Goal: Find specific page/section: Find specific page/section

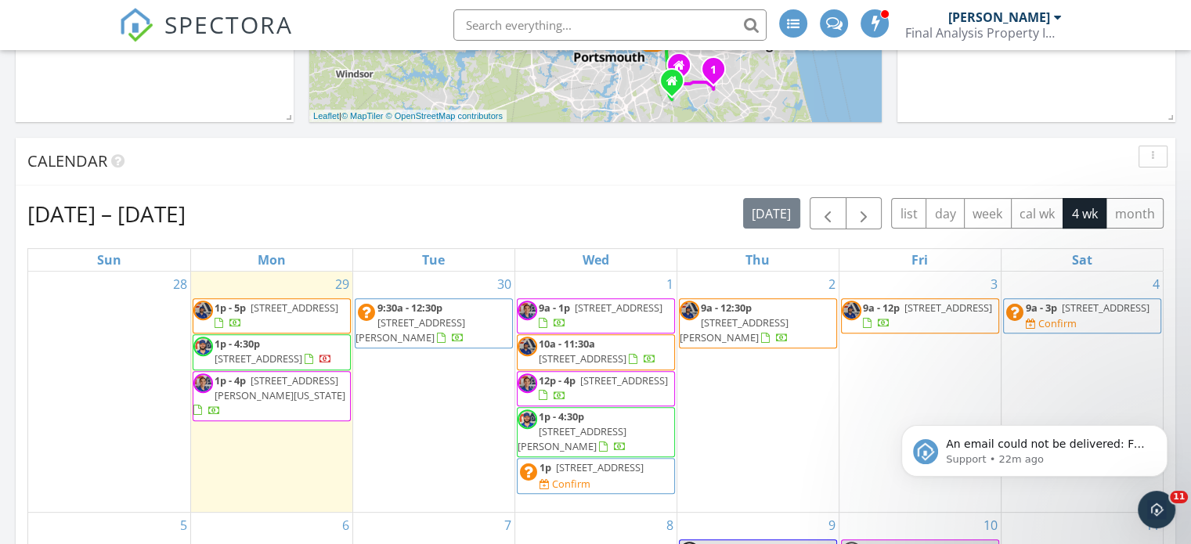
scroll to position [1605, 1215]
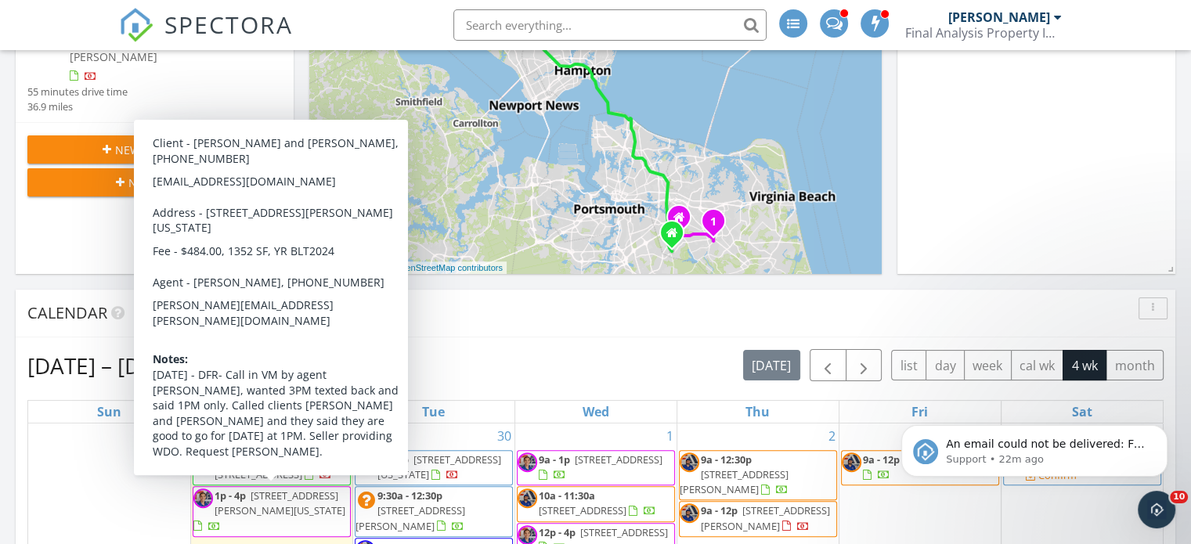
click at [520, 336] on div "Calendar" at bounding box center [595, 314] width 1159 height 48
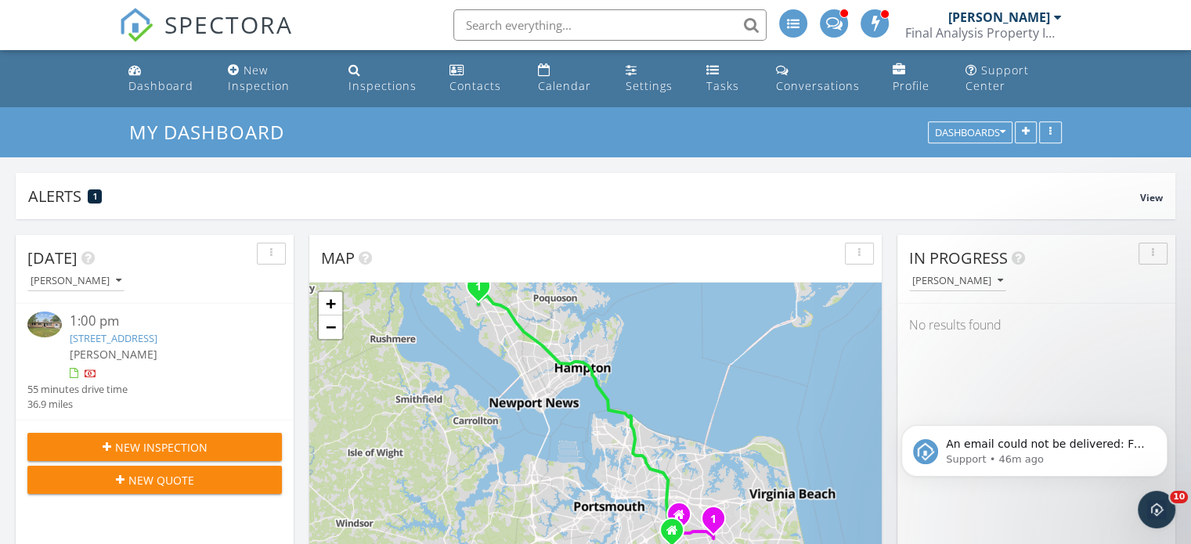
click at [832, 21] on span at bounding box center [833, 22] width 16 height 14
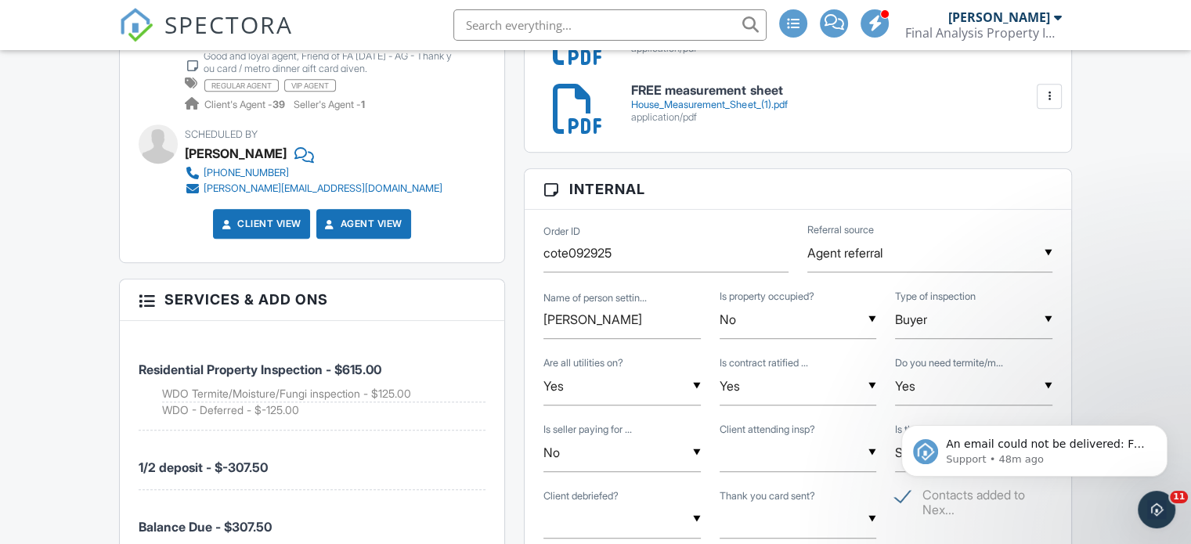
scroll to position [910, 0]
